Goal: Check status: Check status

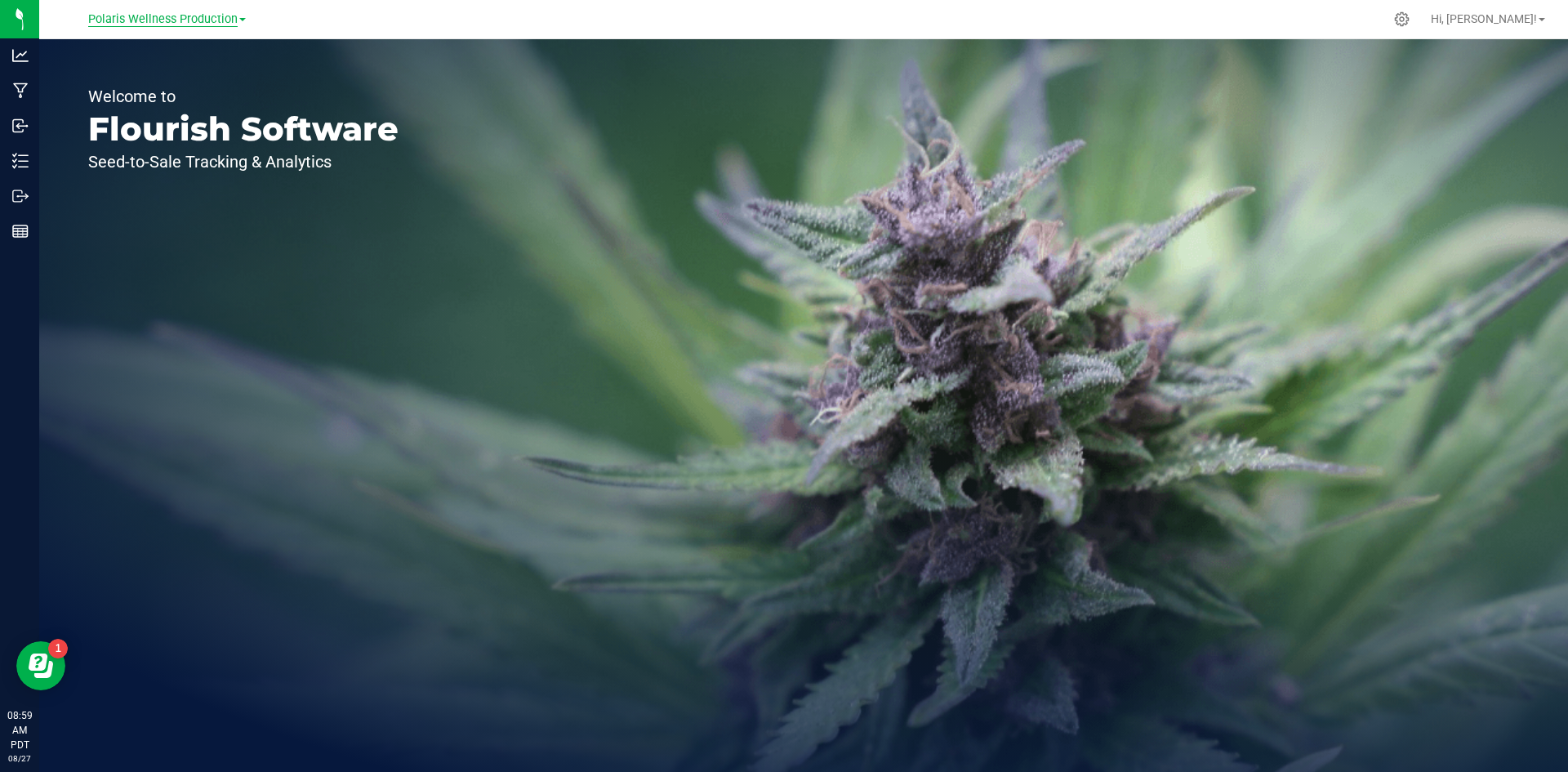
click at [180, 19] on span "Polaris Wellness Production" at bounding box center [163, 19] width 150 height 15
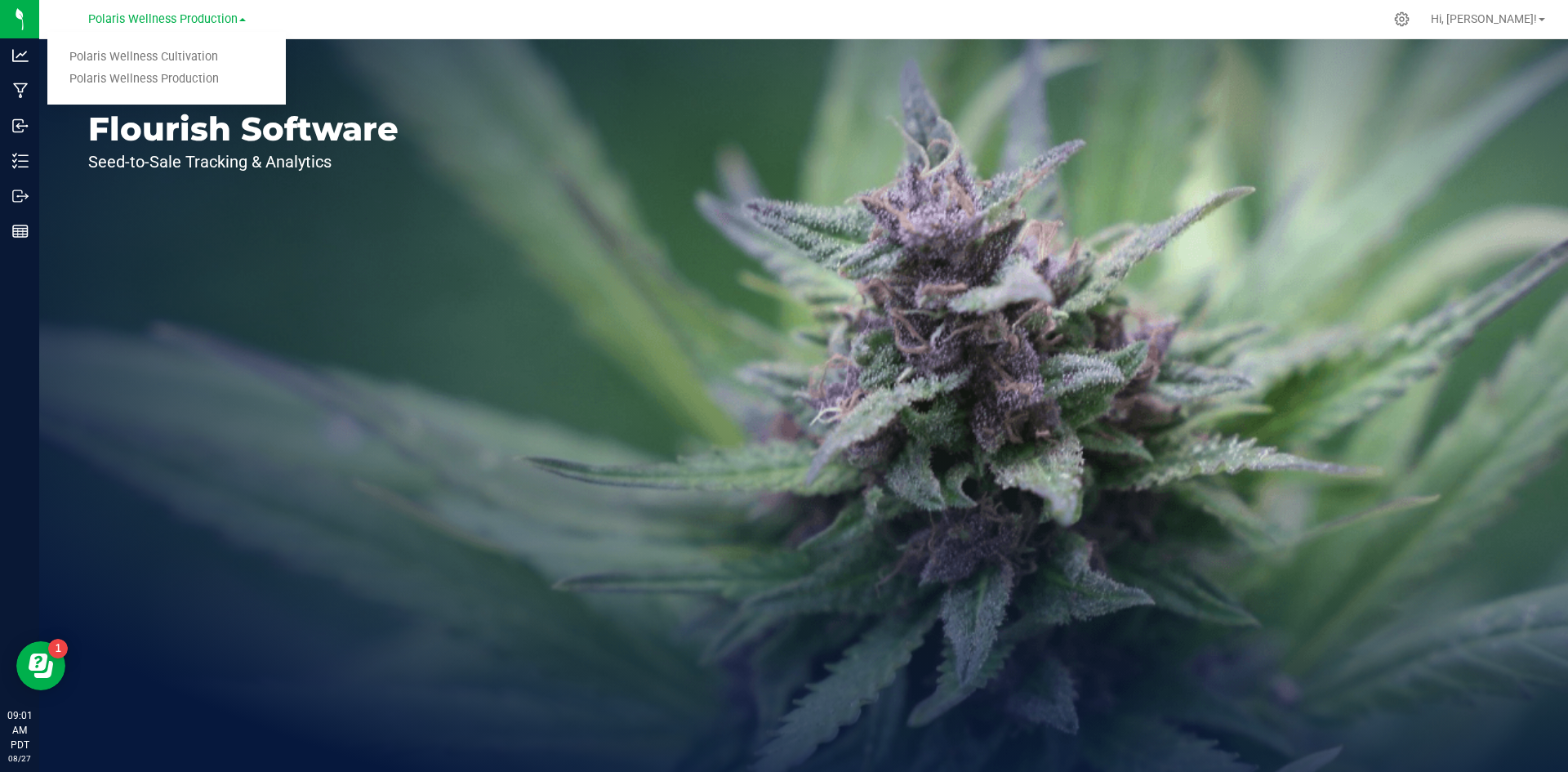
click at [191, 82] on link "Polaris Wellness Production" at bounding box center [166, 80] width 238 height 22
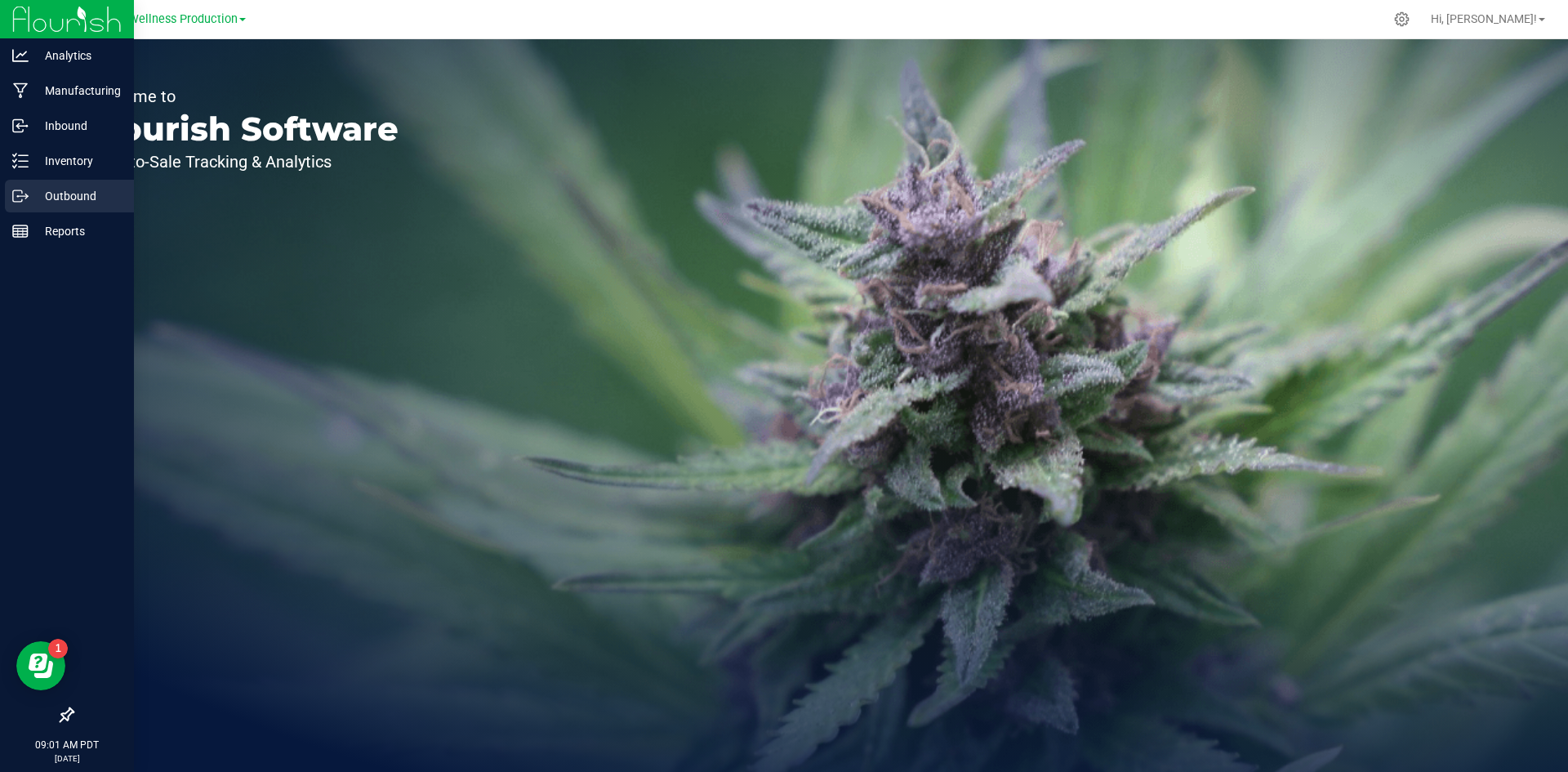
click at [28, 200] on icon at bounding box center [20, 196] width 17 height 17
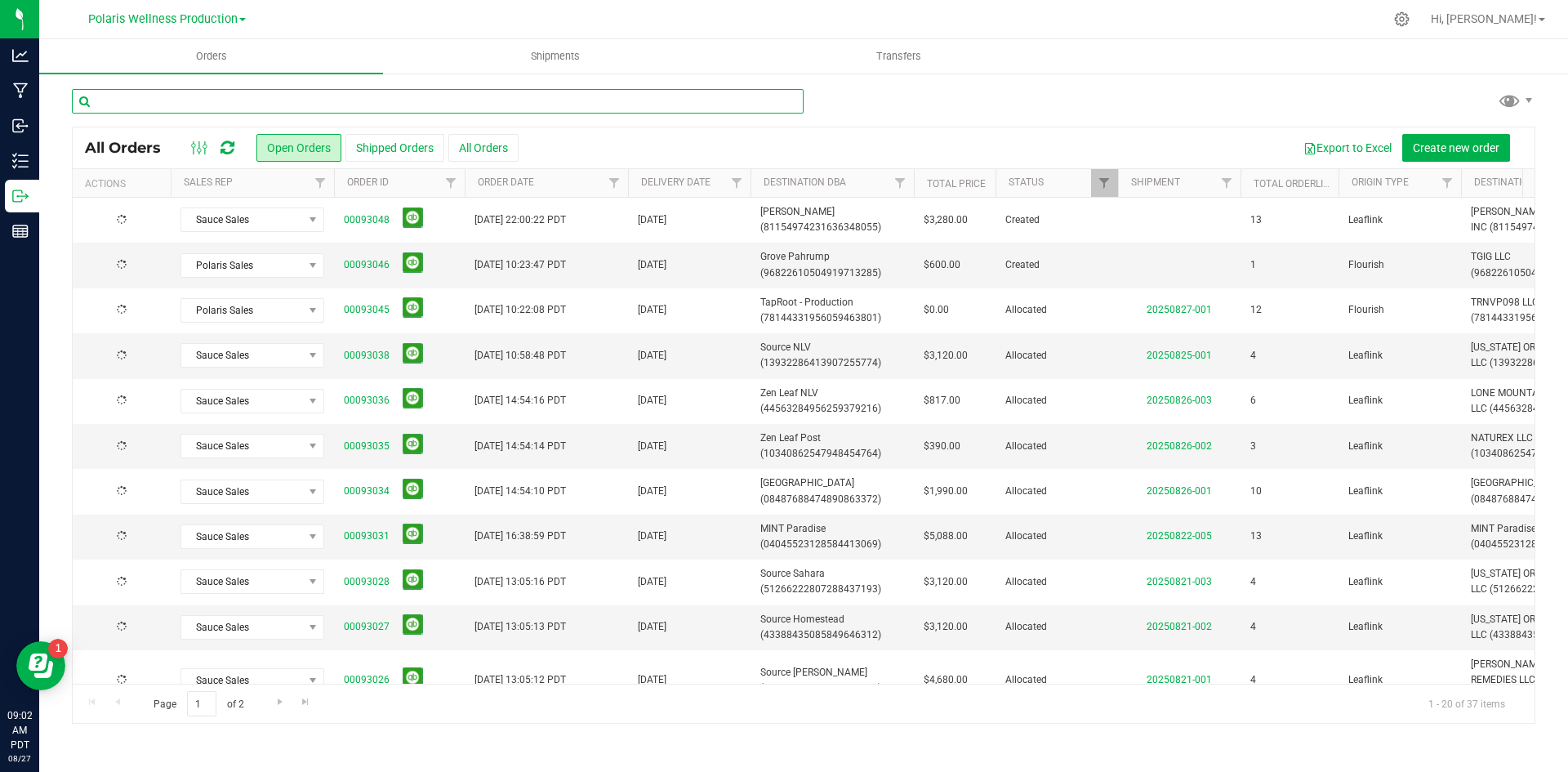
click at [186, 110] on input "text" at bounding box center [437, 100] width 732 height 25
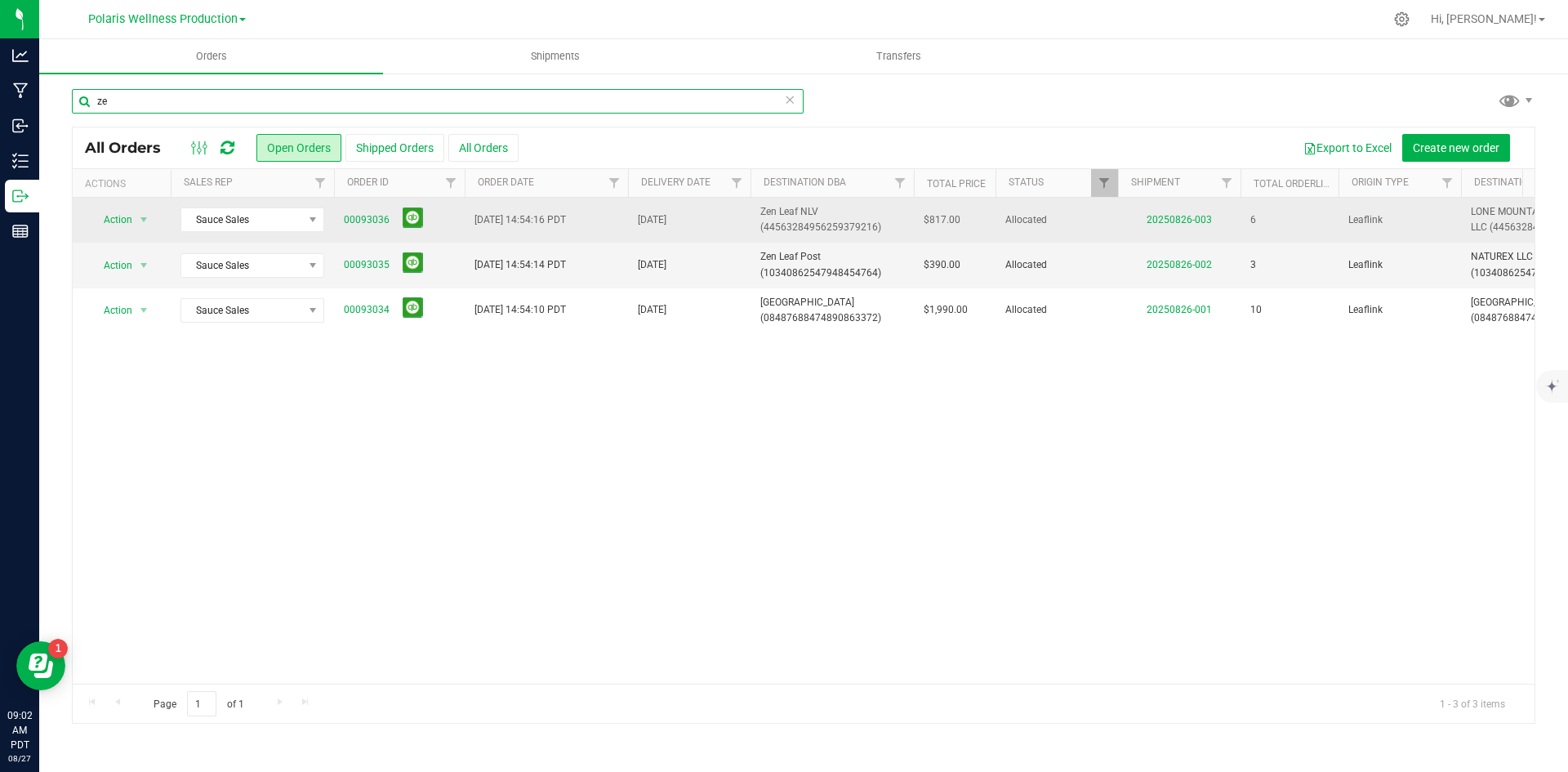
type input "z"
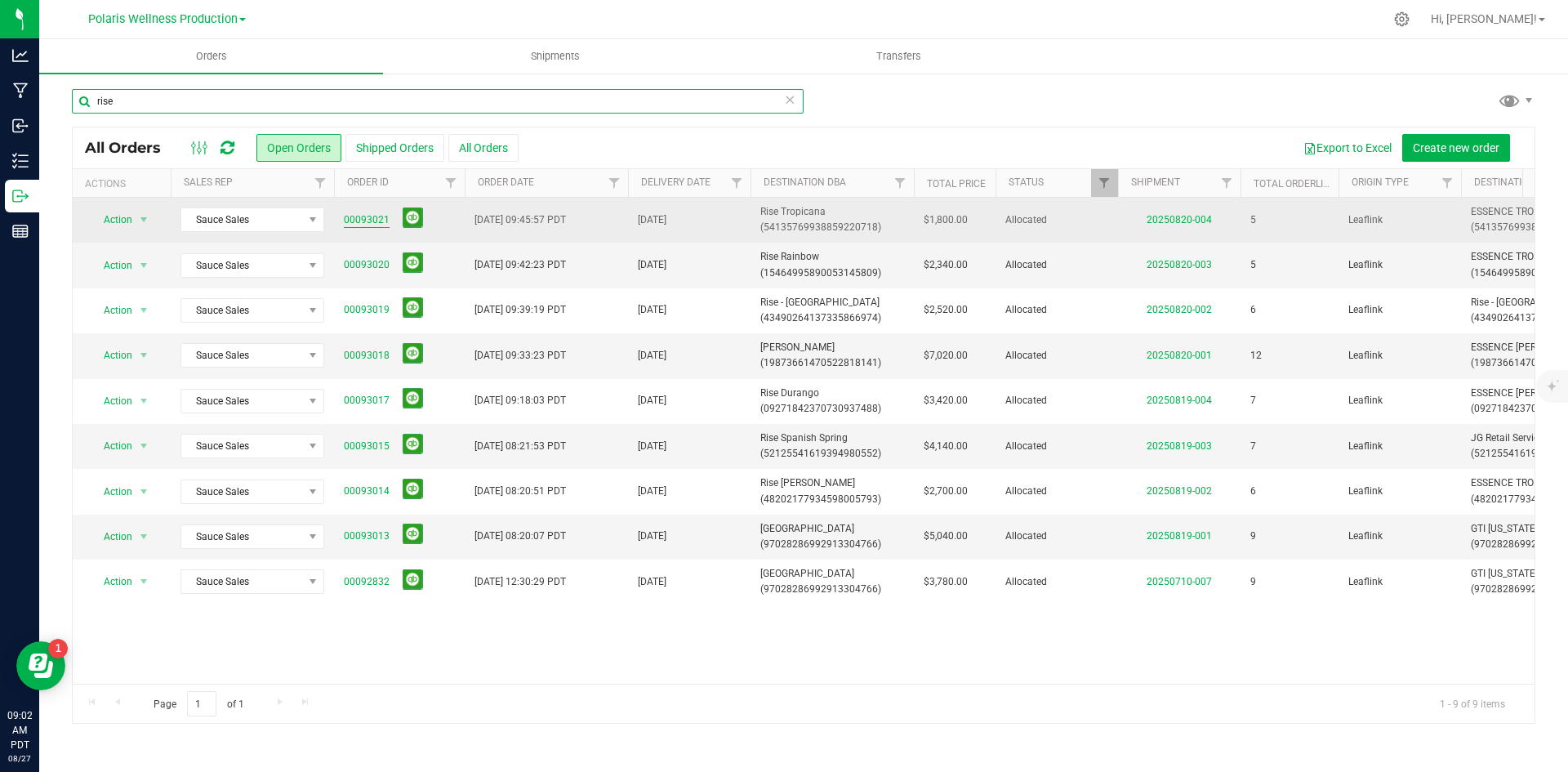
type input "rise"
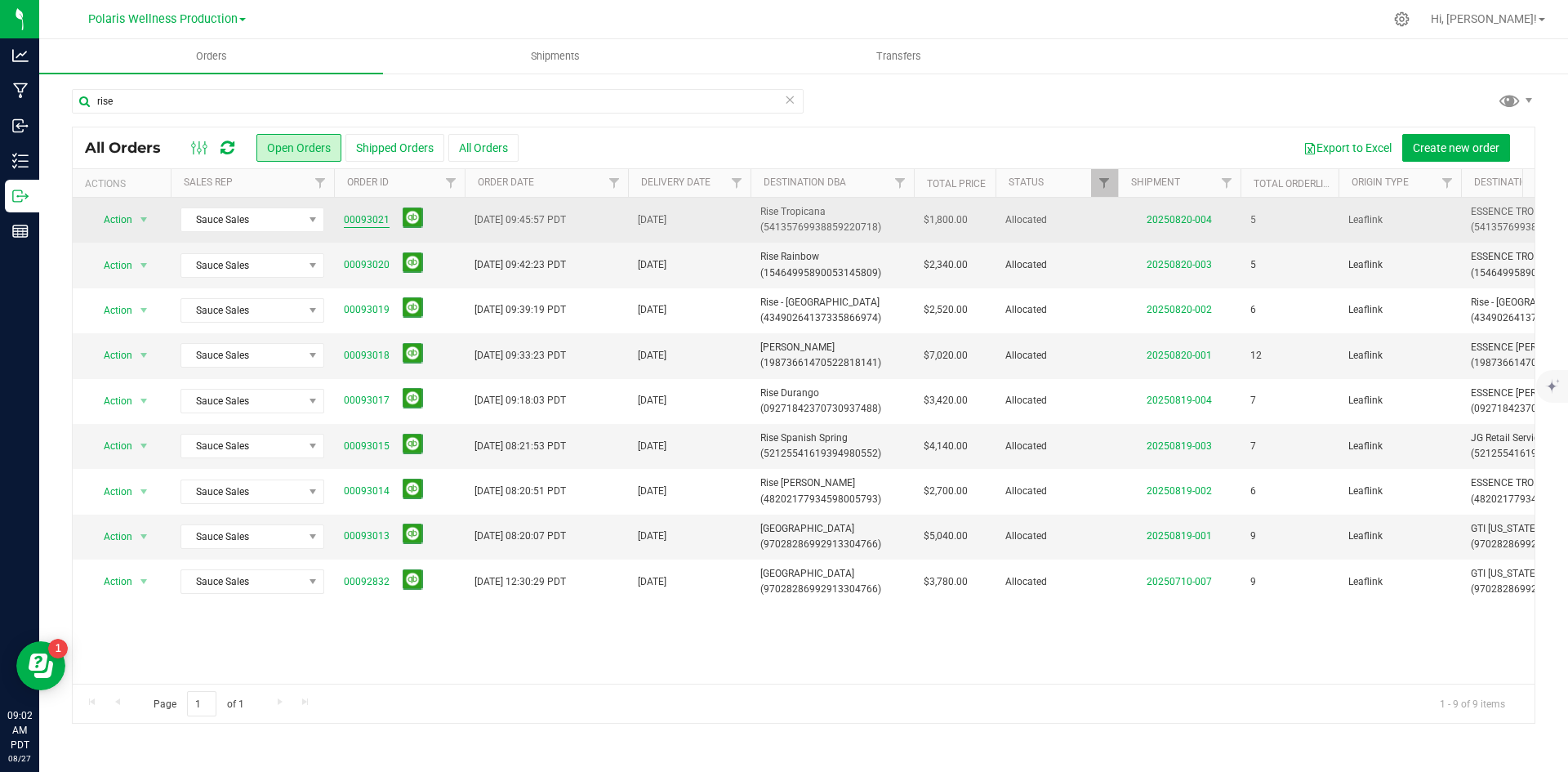
click at [367, 218] on link "00093021" at bounding box center [366, 221] width 45 height 16
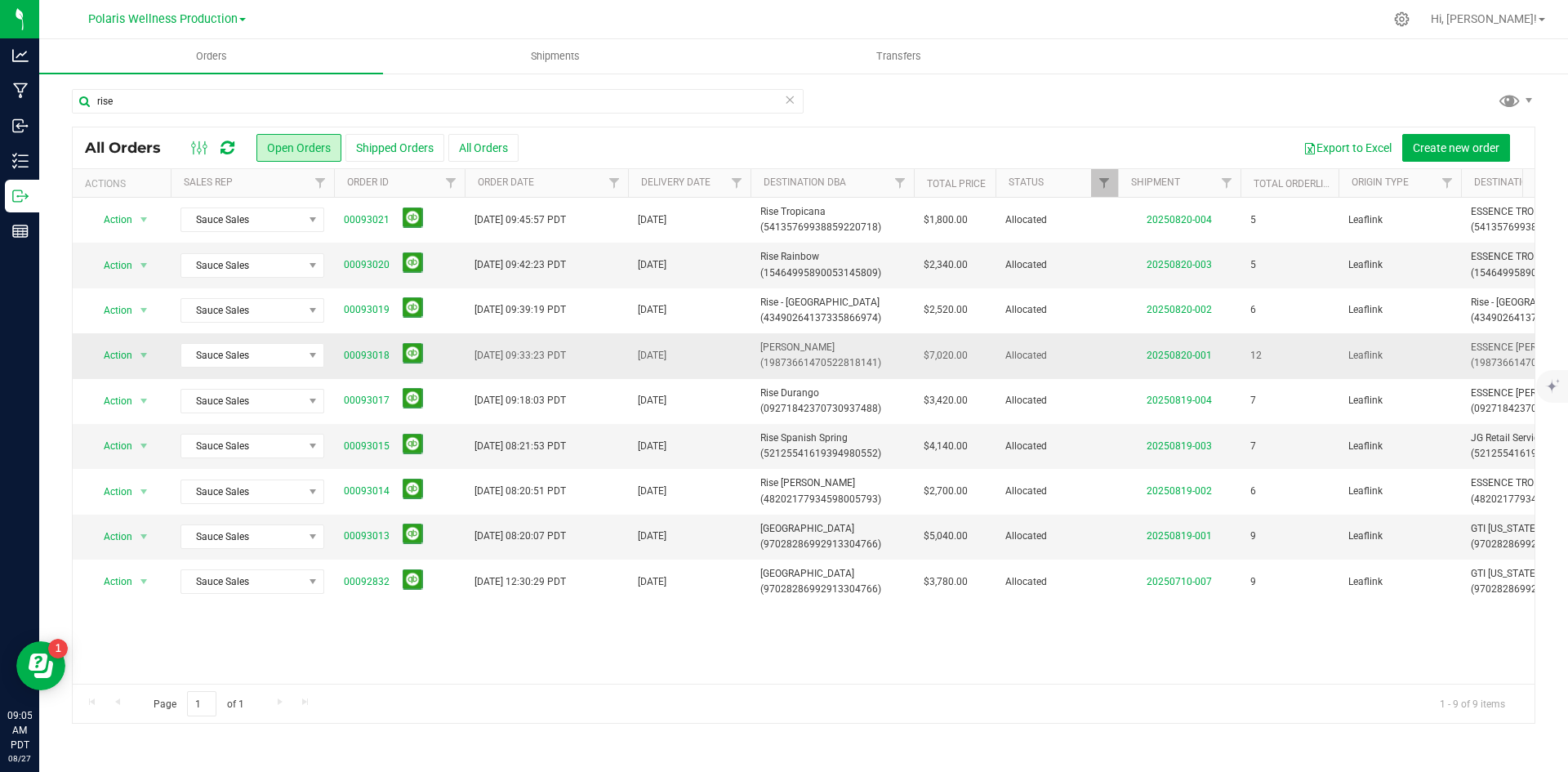
click at [810, 362] on span "[PERSON_NAME] (19873661470522818141)" at bounding box center [832, 355] width 144 height 32
click at [352, 359] on link "00093018" at bounding box center [366, 355] width 45 height 16
